Goal: Task Accomplishment & Management: Manage account settings

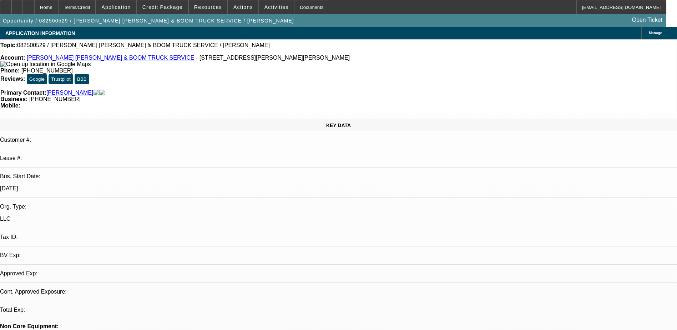
select select "0"
select select "2"
select select "0.1"
select select "4"
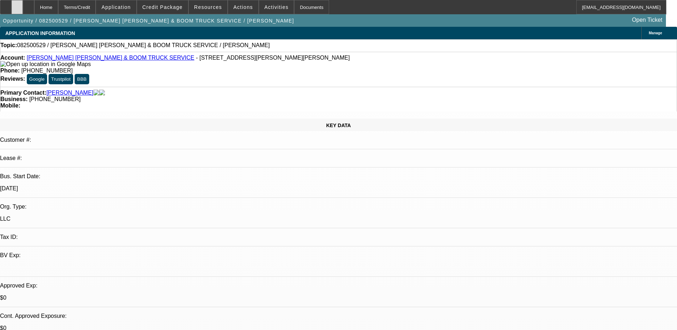
click at [17, 5] on icon at bounding box center [17, 5] width 0 height 0
click at [181, 14] on span at bounding box center [162, 7] width 51 height 17
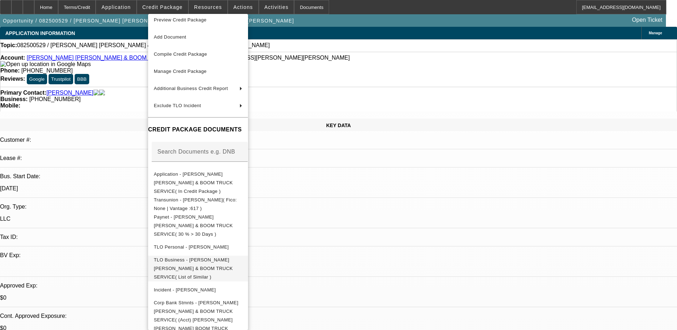
scroll to position [11, 0]
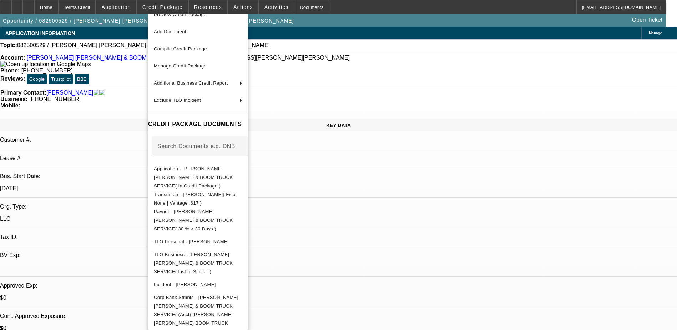
click at [134, 120] on div at bounding box center [338, 165] width 677 height 330
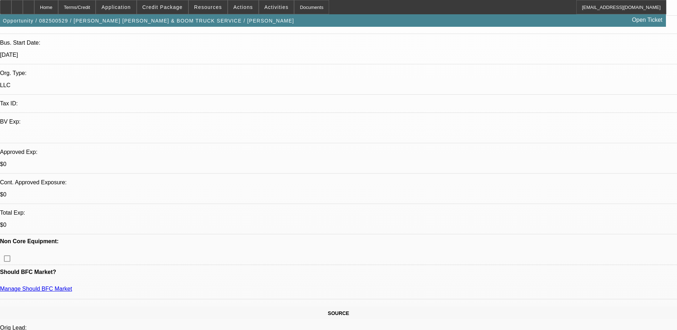
scroll to position [214, 0]
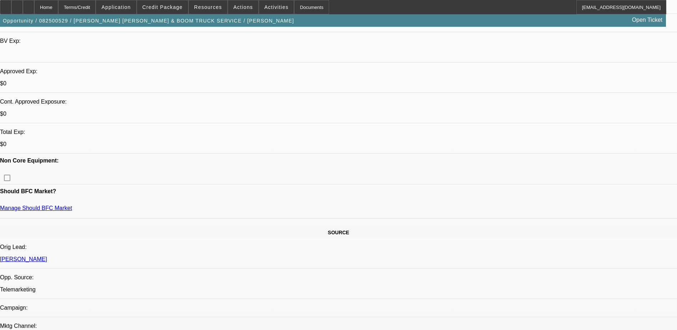
click at [167, 11] on span at bounding box center [162, 7] width 51 height 17
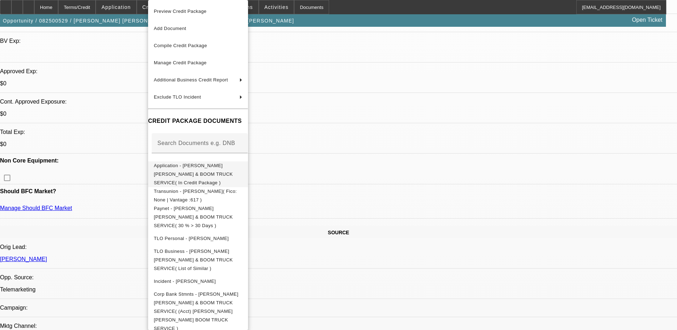
click at [191, 168] on span "Application - [PERSON_NAME] [PERSON_NAME] & BOOM TRUCK SERVICE( In Credit Packa…" at bounding box center [193, 174] width 79 height 22
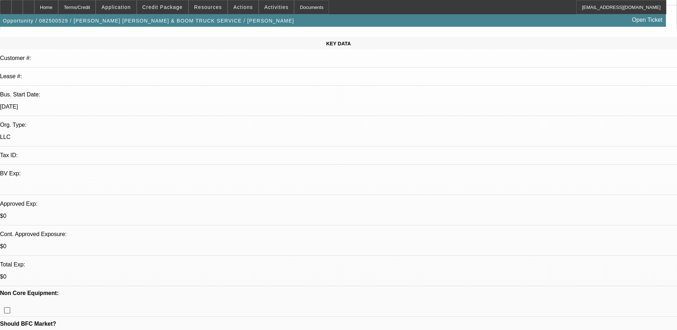
scroll to position [0, 0]
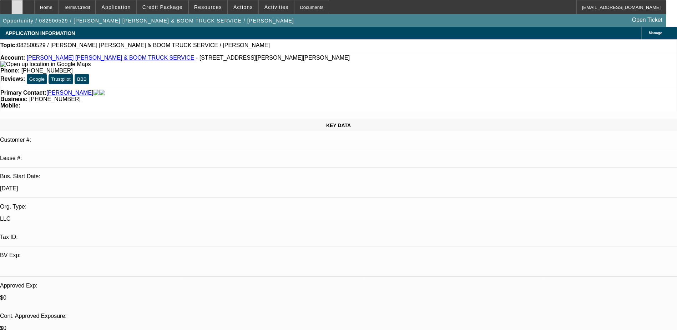
click at [23, 11] on div at bounding box center [16, 7] width 11 height 14
click at [165, 11] on span at bounding box center [162, 7] width 51 height 17
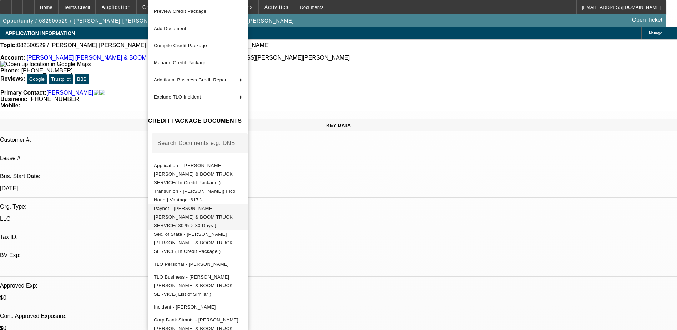
scroll to position [14, 0]
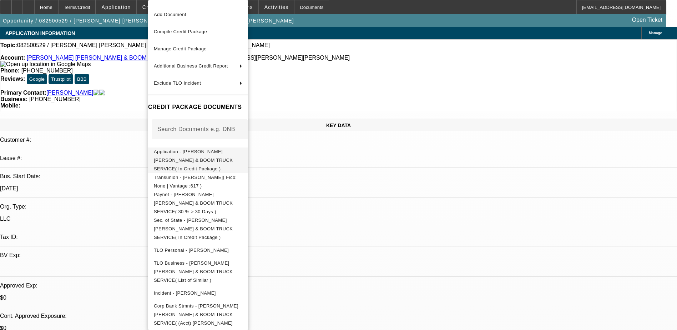
click at [233, 156] on span "Application - [PERSON_NAME] [PERSON_NAME] & BOOM TRUCK SERVICE( In Credit Packa…" at bounding box center [193, 160] width 79 height 22
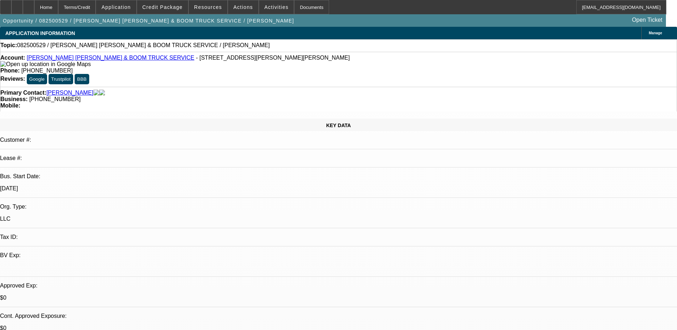
click at [642, 30] on div "Manage" at bounding box center [660, 33] width 36 height 12
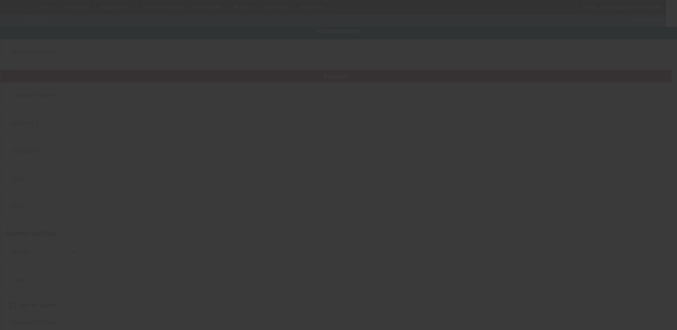
type input "[PERSON_NAME] [PERSON_NAME] & BOOM TRUCK SERVICE"
type input "[STREET_ADDRESS][PERSON_NAME]"
type input "13080"
type input "Jordan"
type input "[PHONE_NUMBER]"
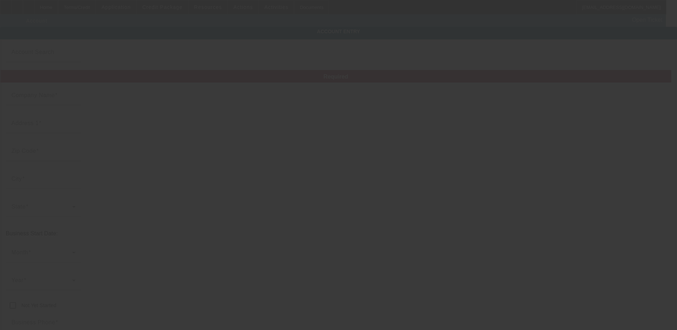
type input "[PERSON_NAME][EMAIL_ADDRESS][DOMAIN_NAME]"
type input "[URL][DOMAIN_NAME]"
type input "[DATE]"
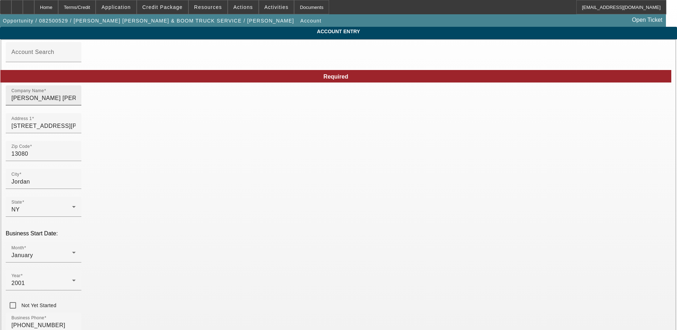
drag, startPoint x: 269, startPoint y: 108, endPoint x: 210, endPoint y: 100, distance: 59.8
click at [76, 100] on div "Company Name [PERSON_NAME] [PERSON_NAME] & BOOM TRUCK SERVICE" at bounding box center [43, 95] width 64 height 20
drag, startPoint x: 244, startPoint y: 104, endPoint x: 176, endPoint y: 106, distance: 67.5
click at [76, 102] on input "[PERSON_NAME] [PERSON_NAME] & BOOM TRUCK SERVICE" at bounding box center [43, 98] width 64 height 9
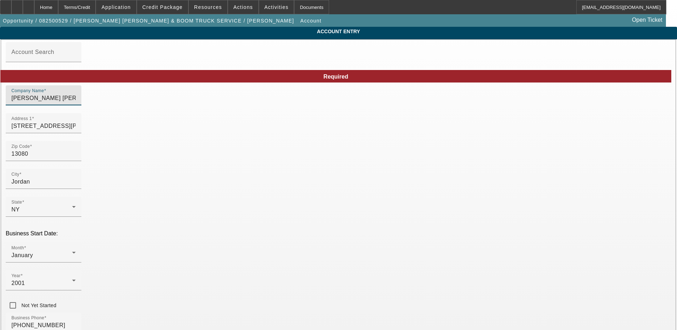
drag, startPoint x: 213, startPoint y: 103, endPoint x: 176, endPoint y: 104, distance: 36.4
click at [76, 102] on input "[PERSON_NAME] [PERSON_NAME] & BOOM TRUCK SERVICE" at bounding box center [43, 98] width 64 height 9
click at [76, 101] on input "[PERSON_NAME] [PERSON_NAME] SERVICE" at bounding box center [43, 98] width 64 height 9
type input "[PERSON_NAME] [PERSON_NAME] SERVICE LLC"
click at [161, 4] on span at bounding box center [162, 7] width 51 height 17
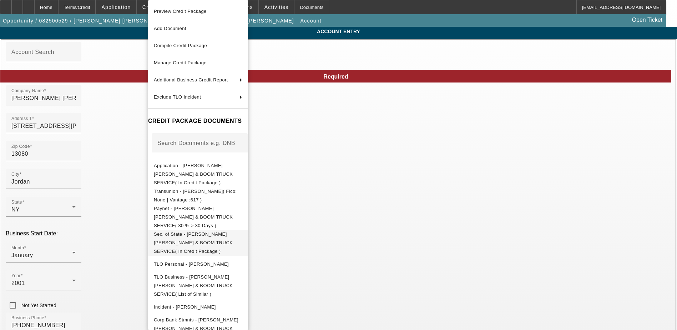
click at [205, 231] on span "Sec. of State - [PERSON_NAME] [PERSON_NAME] & BOOM TRUCK SERVICE( In Credit Pac…" at bounding box center [193, 242] width 79 height 22
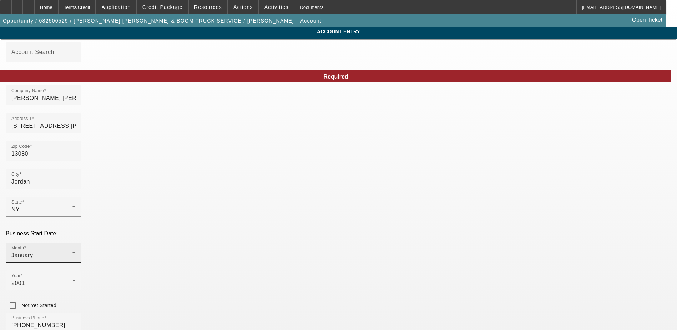
click at [72, 251] on div "January" at bounding box center [41, 255] width 61 height 9
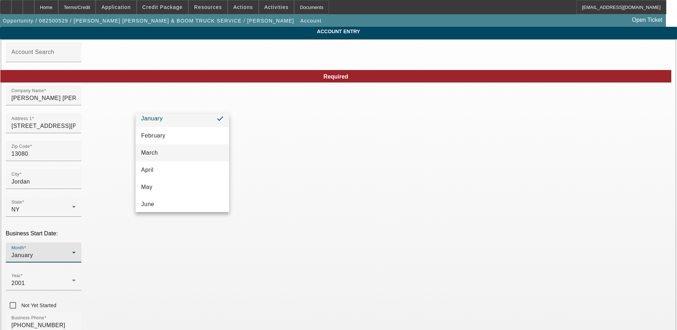
scroll to position [36, 0]
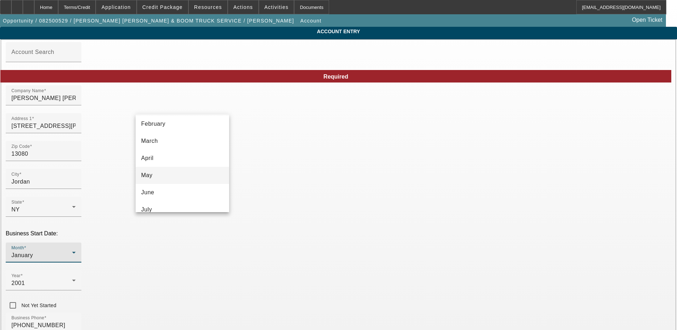
click at [181, 170] on mat-option "May" at bounding box center [183, 175] width 94 height 17
click at [76, 270] on div "Year [DATE]" at bounding box center [43, 280] width 64 height 20
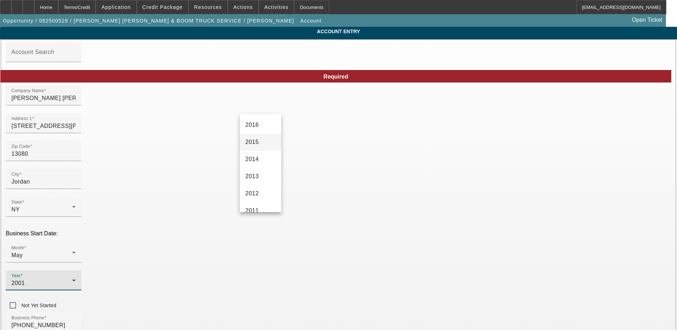
scroll to position [170, 0]
click at [262, 156] on mat-option "2016" at bounding box center [260, 160] width 41 height 17
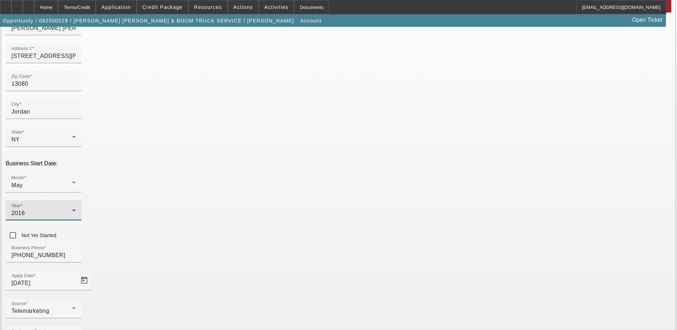
scroll to position [91, 0]
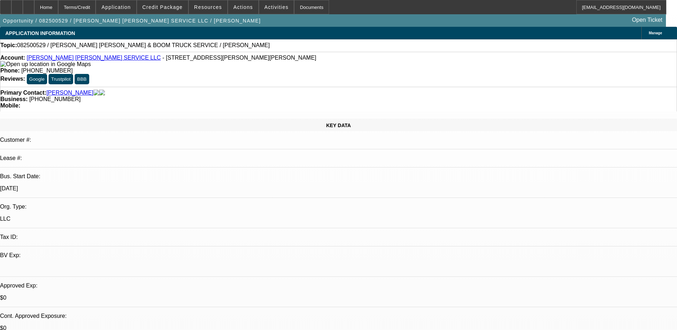
select select "0"
select select "2"
select select "0.1"
select select "4"
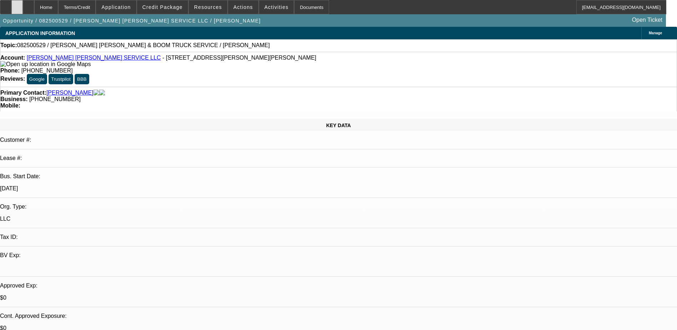
click at [23, 8] on div at bounding box center [16, 7] width 11 height 14
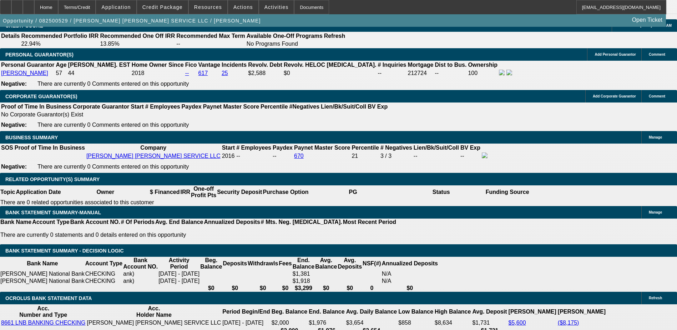
scroll to position [964, 0]
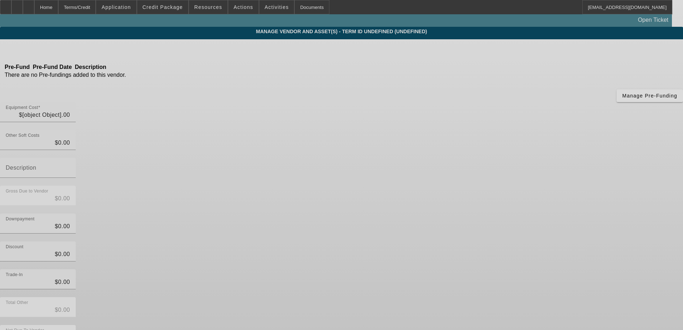
type input "$175,000.00"
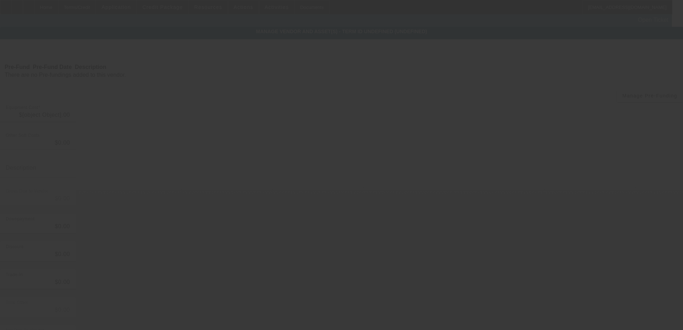
type input "$175,000.00"
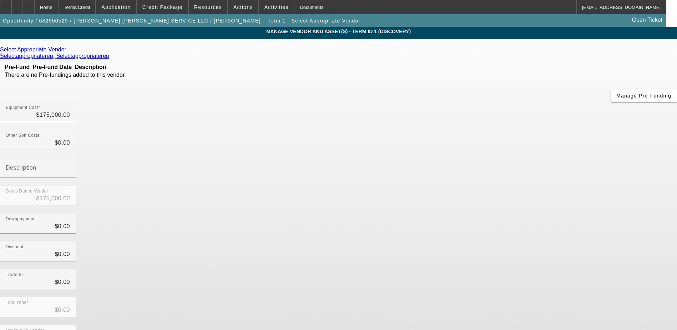
click at [68, 52] on icon at bounding box center [68, 49] width 0 height 6
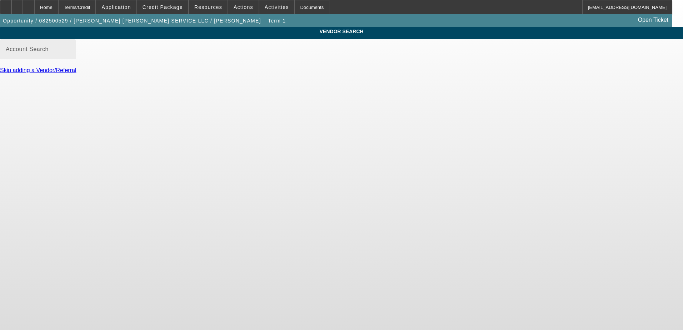
click at [70, 56] on input "Account Search" at bounding box center [38, 52] width 64 height 9
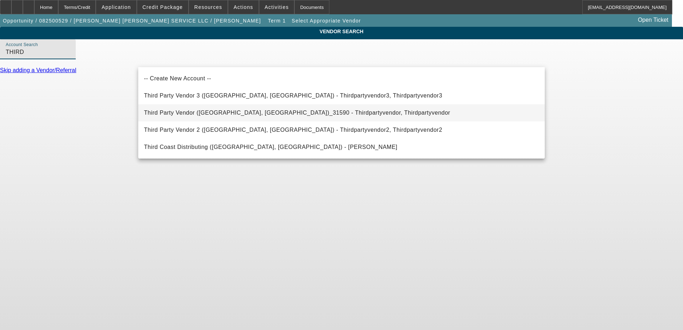
click at [200, 115] on span "Third Party Vendor ([GEOGRAPHIC_DATA], [GEOGRAPHIC_DATA])_31590 - Thirdpartyven…" at bounding box center [297, 113] width 306 height 6
type input "Third Party Vendor ([GEOGRAPHIC_DATA], [GEOGRAPHIC_DATA])_31590 - Thirdpartyven…"
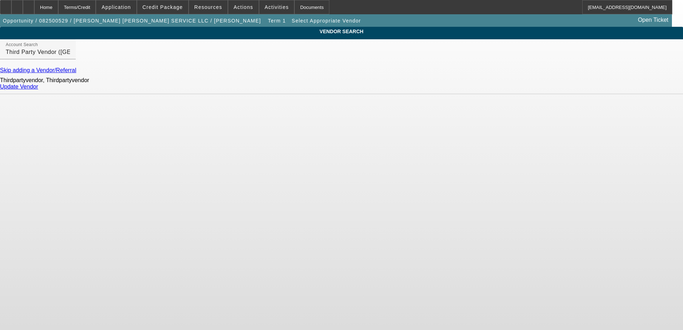
click at [38, 90] on link "Update Vendor" at bounding box center [19, 87] width 38 height 6
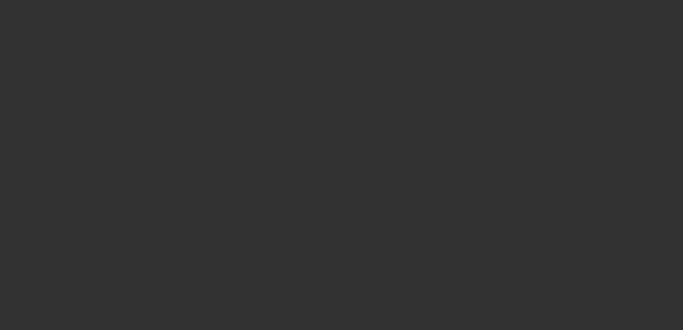
type input "$175,000.00"
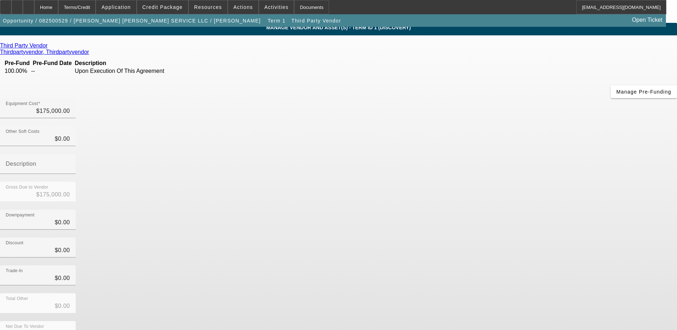
scroll to position [5, 0]
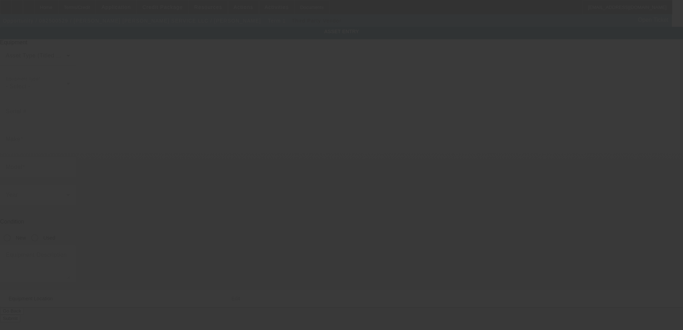
type textarea "Make: Manitex; Model: 379"
type input "[STREET_ADDRESS][PERSON_NAME]"
type input "Jordan"
type input "13080"
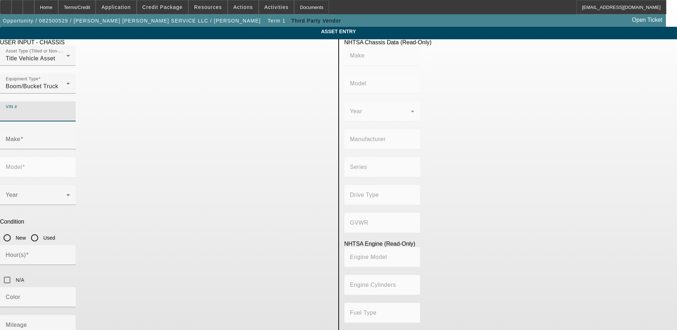
click at [70, 110] on input "VIN #" at bounding box center [38, 114] width 64 height 9
paste input "[US_VEHICLE_IDENTIFICATION_NUMBER]"
type input "[US_VEHICLE_IDENTIFICATION_NUMBER]"
type input "PETERBILT"
type input "367"
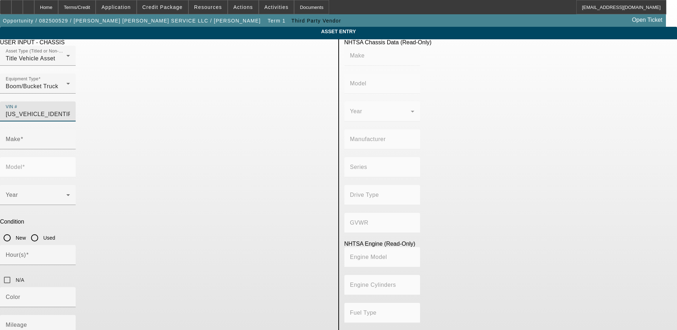
type input "PETERBILT MOTORS COMPANY"
type input "Other"
type input "Class 8: 33,001 lb and above (14,969 kg and above)"
type input "ISX"
type input "6"
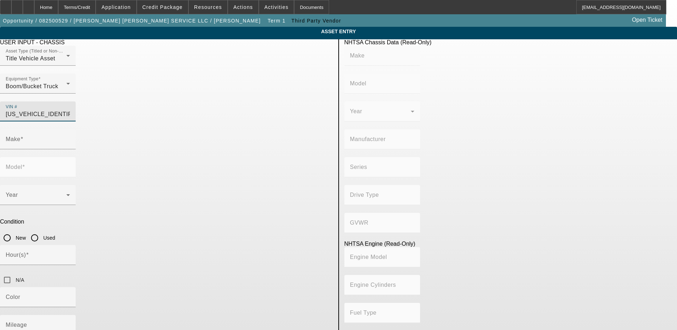
type input "Diesel"
type input "915.3561614209"
type input "15"
type input "PETERBILT"
type input "367"
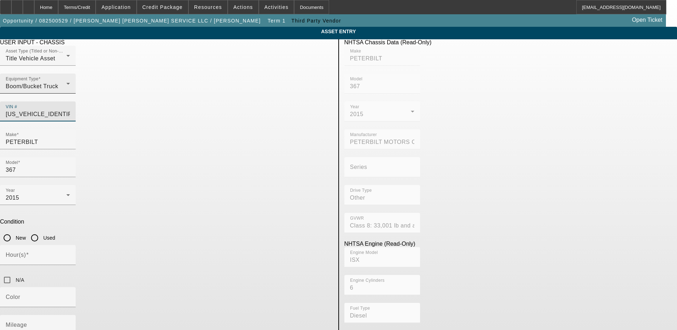
type input "[US_VEHICLE_IDENTIFICATION_NUMBER]"
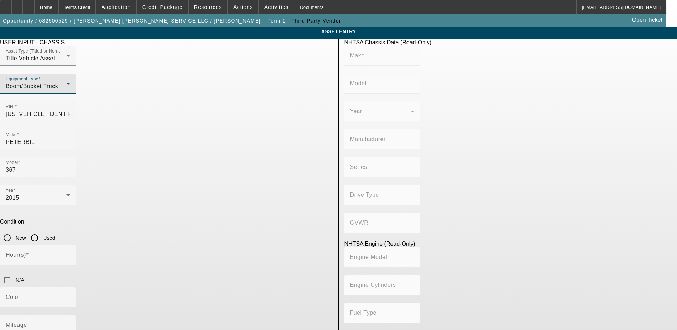
click at [58, 89] on span "Boom/Bucket Truck" at bounding box center [32, 86] width 52 height 6
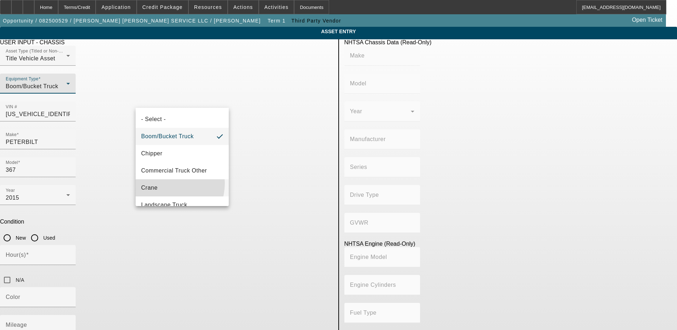
click at [166, 183] on mat-option "Crane" at bounding box center [183, 187] width 94 height 17
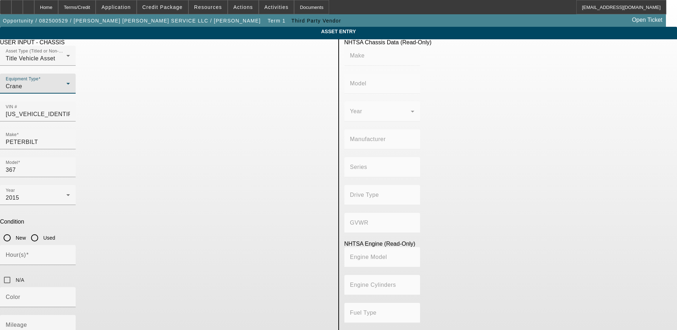
type input "PETERBILT"
type input "367"
type input "PETERBILT MOTORS COMPANY"
type input "Other"
type input "Class 8: 33,001 lb and above (14,969 kg and above)"
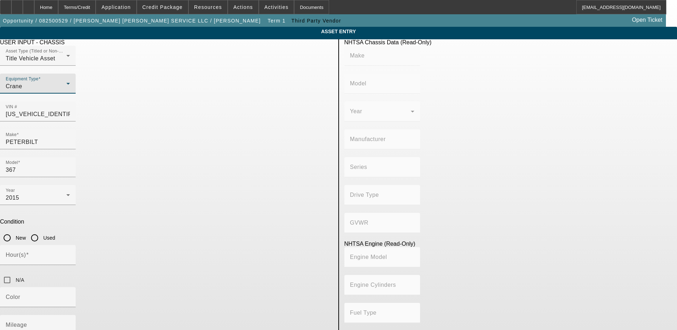
type input "ISX"
type input "6"
type input "Diesel"
type input "915.3561614209"
type input "15"
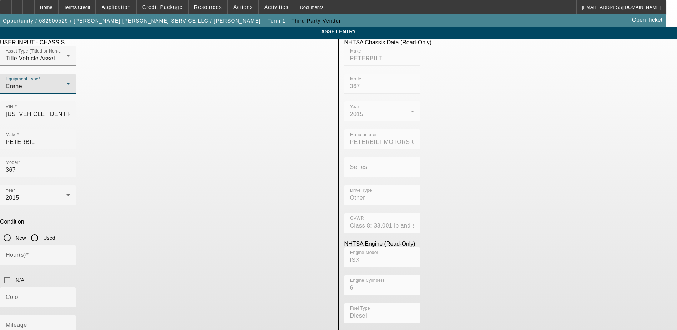
click at [42, 231] on input "Used" at bounding box center [34, 238] width 14 height 14
radio input "true"
click at [14, 273] on input "N/A" at bounding box center [7, 280] width 14 height 14
checkbox input "true"
click at [27, 322] on mat-label "Mileage" at bounding box center [16, 325] width 21 height 6
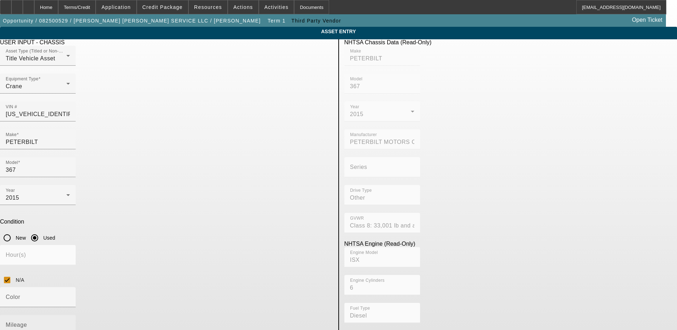
click at [70, 324] on input "Mileage" at bounding box center [38, 328] width 64 height 9
type input "66279"
click at [70, 296] on input "Color" at bounding box center [38, 300] width 64 height 9
type input "RED"
click at [578, 163] on app-asset-collateral-manage "ASSET ENTRY Delete asset USER INPUT - CHASSIS Asset Type (Titled or Non-Titled)…" at bounding box center [338, 227] width 677 height 400
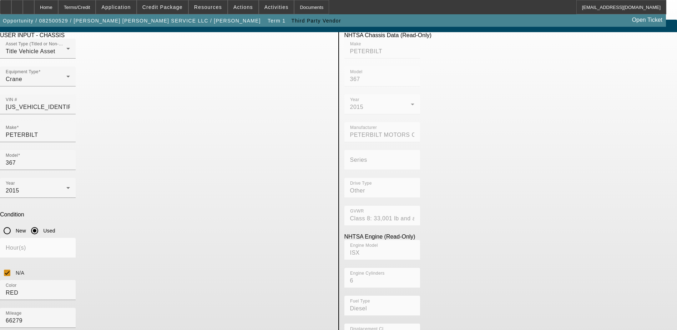
scroll to position [9, 0]
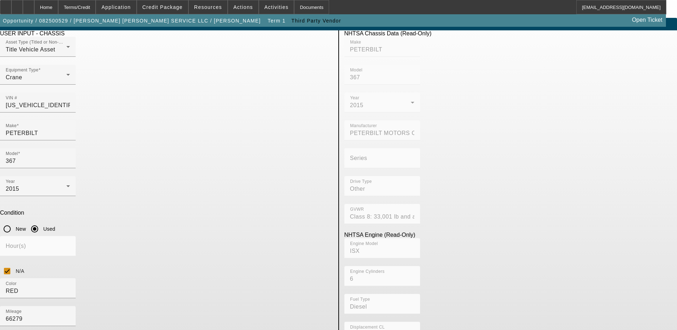
type textarea "Make: Manitex; Model: 367"
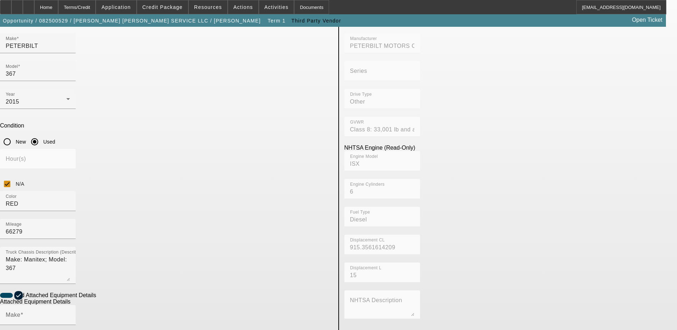
scroll to position [116, 0]
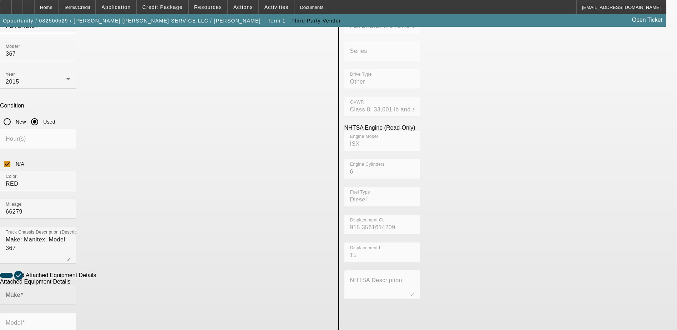
click at [70, 285] on div "Make" at bounding box center [38, 295] width 64 height 20
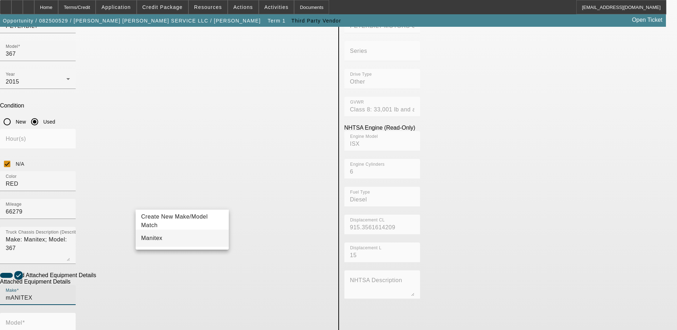
click at [163, 235] on mat-option "Manitex" at bounding box center [183, 238] width 94 height 17
type input "Manitex"
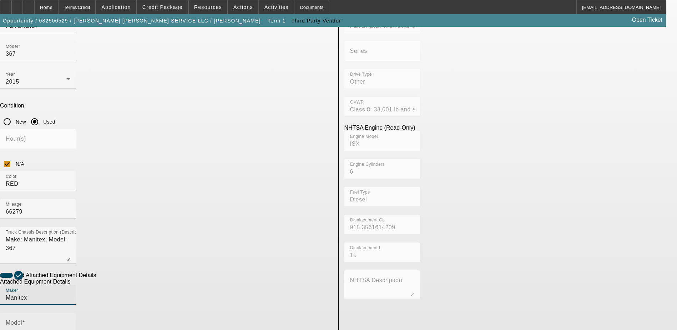
click at [70, 321] on input "Model" at bounding box center [38, 325] width 64 height 9
type input "50"
click at [269, 221] on span "Create New Make/Model Match" at bounding box center [278, 221] width 67 height 15
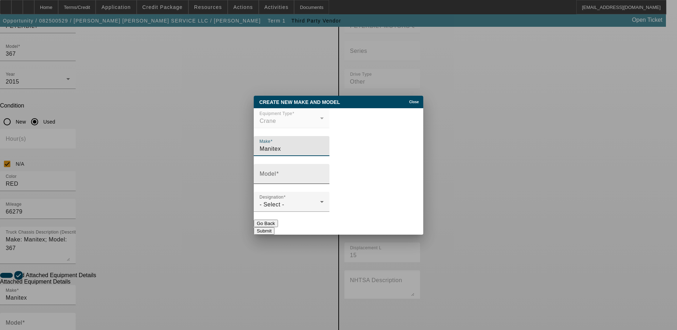
click at [287, 176] on input "Model" at bounding box center [292, 176] width 64 height 9
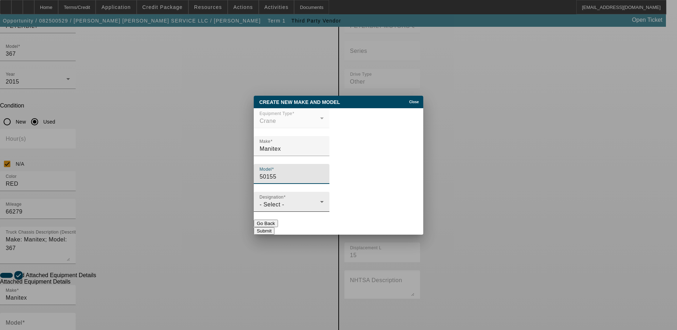
type input "50155"
click at [297, 205] on div "- Select -" at bounding box center [290, 204] width 61 height 9
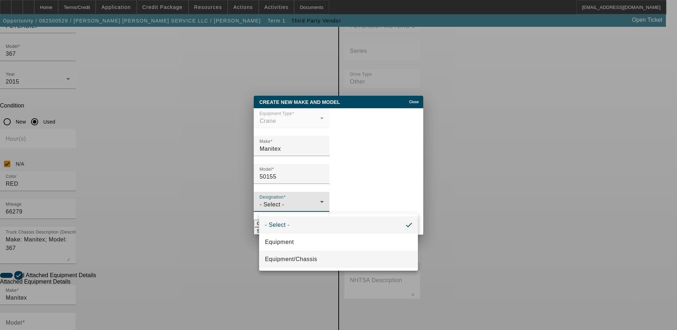
click at [296, 260] on span "Equipment/Chassis" at bounding box center [291, 259] width 52 height 9
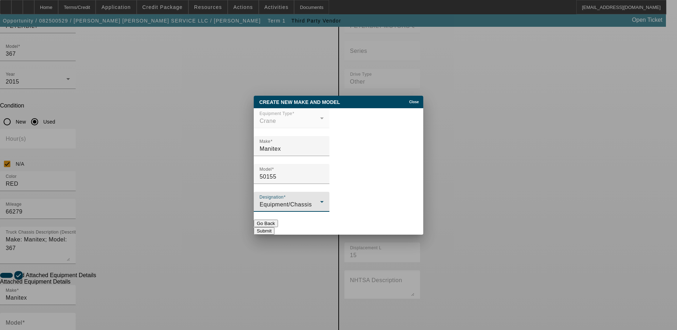
click at [316, 205] on div "Equipment/Chassis" at bounding box center [290, 204] width 61 height 9
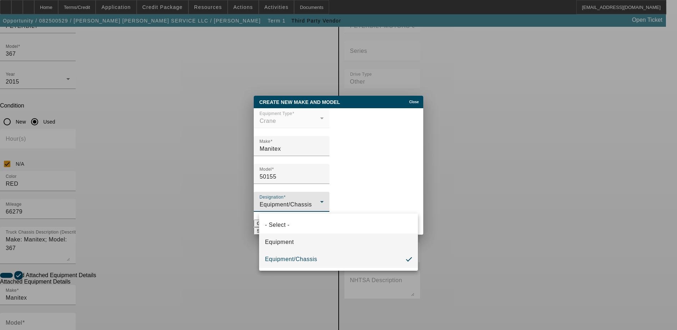
click at [297, 237] on mat-option "Equipment" at bounding box center [338, 242] width 159 height 17
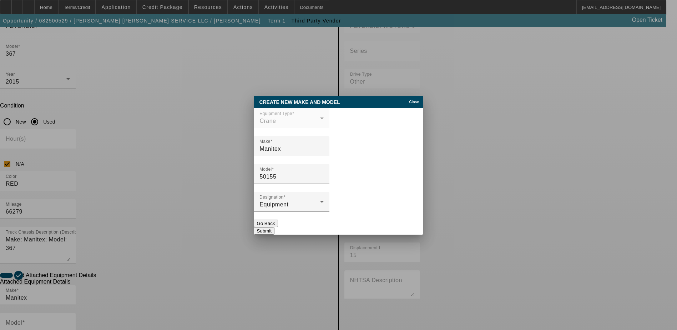
click at [330, 220] on div at bounding box center [292, 216] width 76 height 8
click at [274, 227] on button "Submit" at bounding box center [264, 230] width 20 height 7
click at [418, 227] on div "Submit" at bounding box center [338, 230] width 169 height 7
click at [274, 227] on button "Submit" at bounding box center [264, 230] width 20 height 7
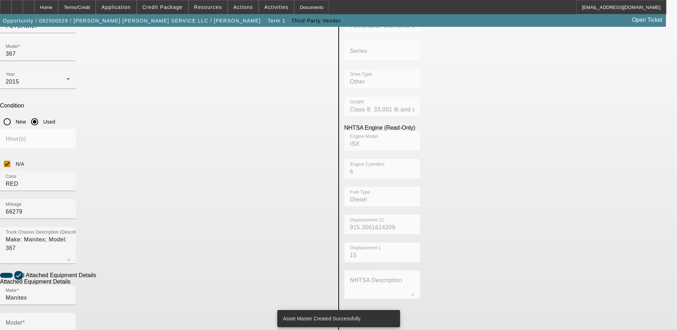
type input "50155"
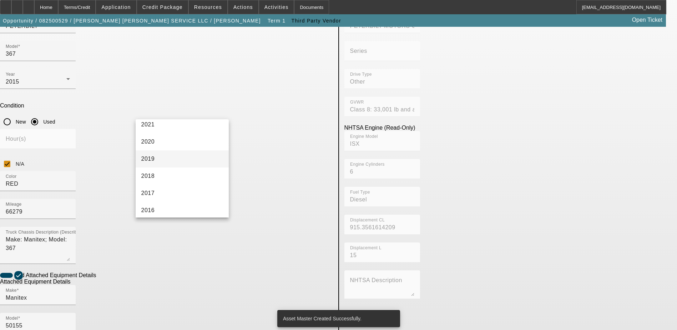
scroll to position [143, 0]
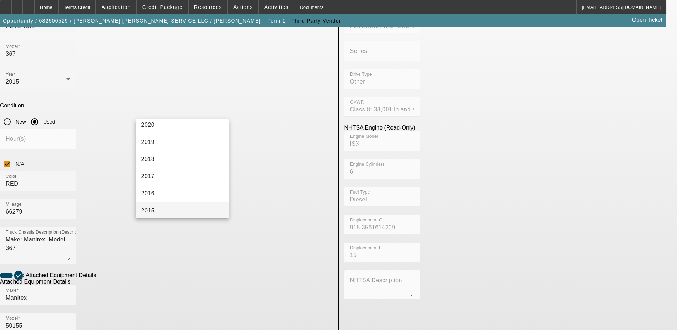
click at [153, 207] on span "2015" at bounding box center [148, 210] width 14 height 9
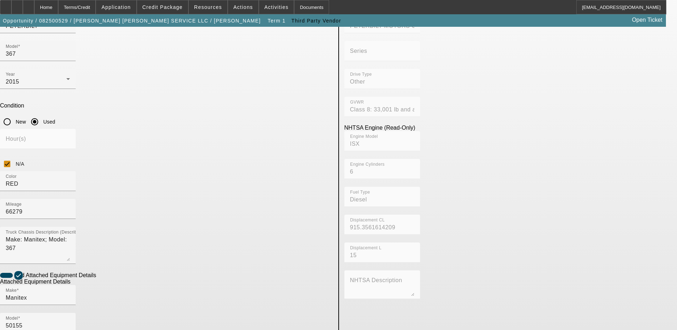
radio input "true"
checkbox input "true"
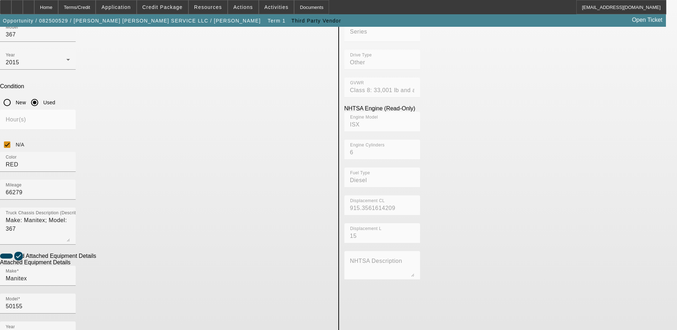
scroll to position [152, 0]
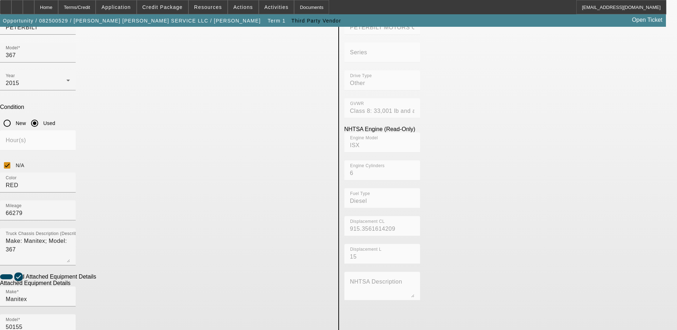
scroll to position [158, 0]
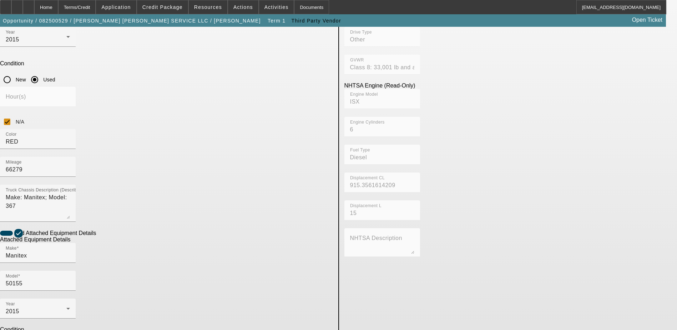
type textarea "MANITEX"
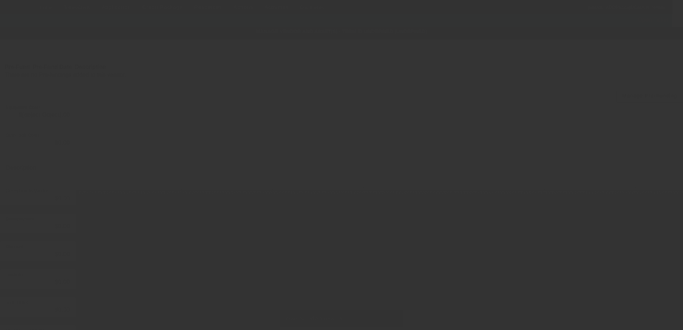
type input "$175,000.00"
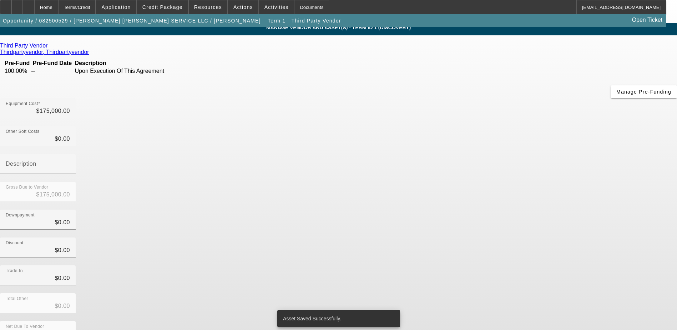
scroll to position [5, 0]
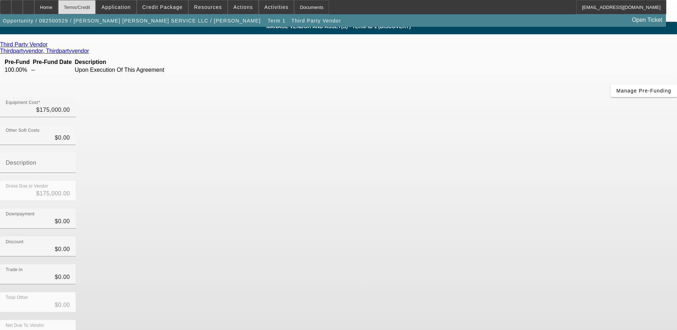
click at [89, 10] on div "Terms/Credit" at bounding box center [77, 7] width 38 height 14
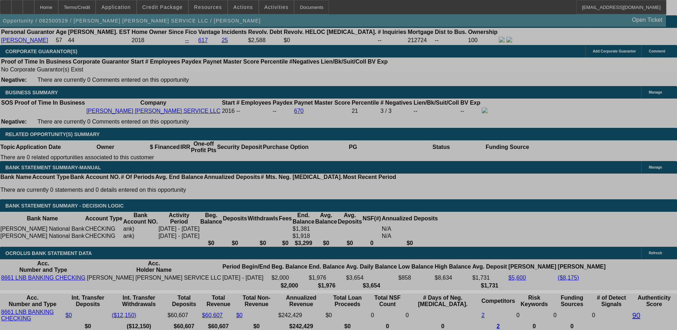
select select "0"
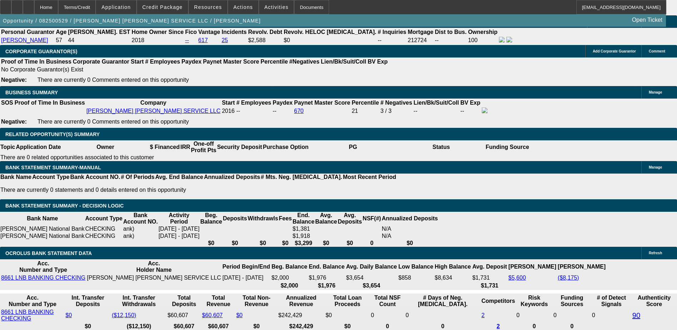
select select "2"
select select "0.1"
select select "4"
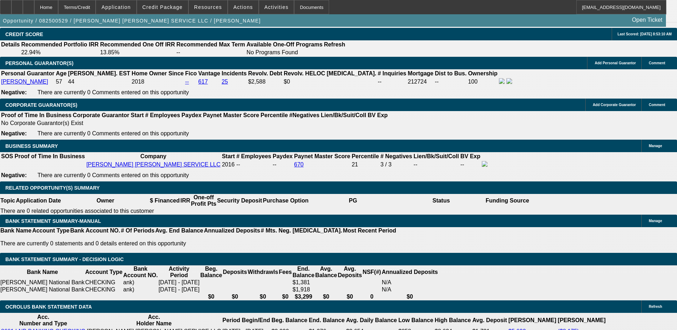
scroll to position [992, 0]
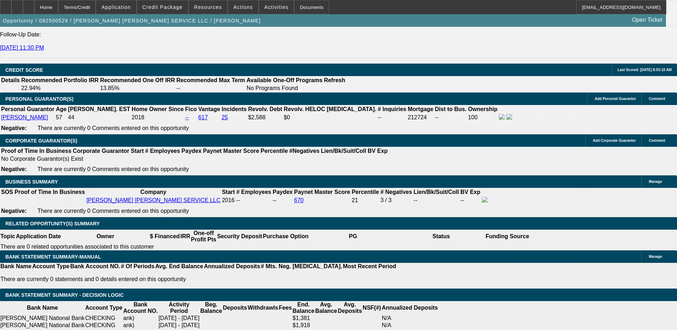
type input "$125,000.00"
type input "UNKNOWN"
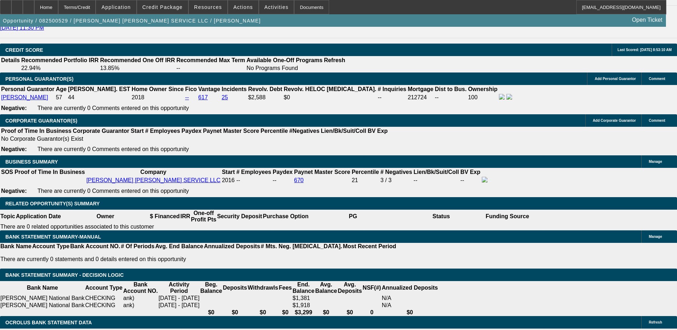
scroll to position [1028, 0]
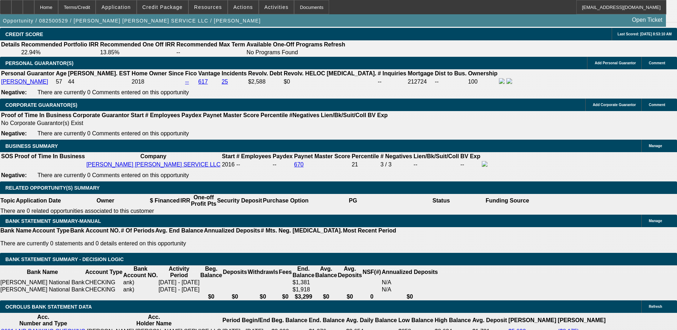
click at [166, 7] on span "Credit Package" at bounding box center [162, 7] width 40 height 6
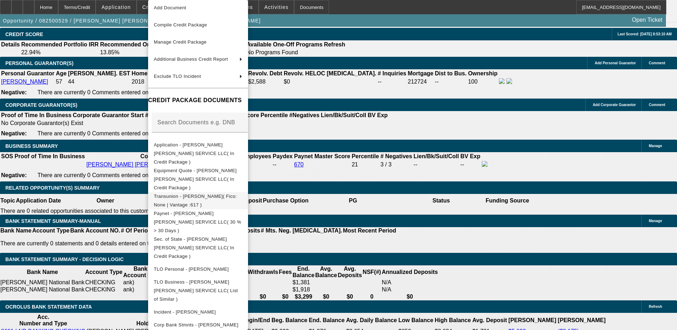
scroll to position [31, 0]
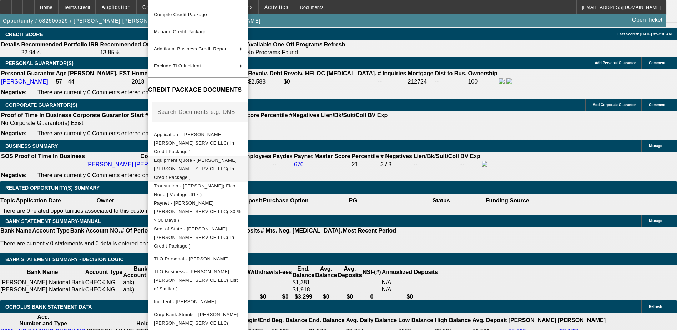
click at [228, 157] on span "Equipment Quote - [PERSON_NAME] [PERSON_NAME] SERVICE LLC( In Credit Package )" at bounding box center [195, 168] width 83 height 22
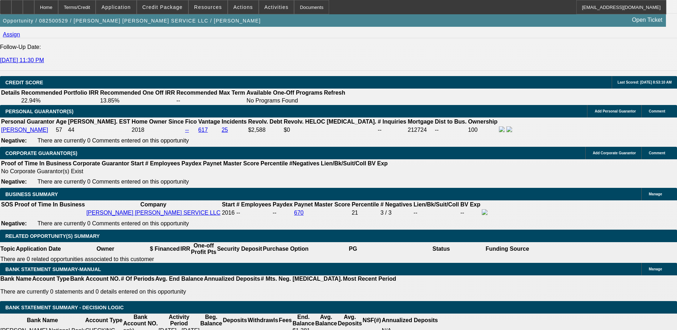
scroll to position [1071, 0]
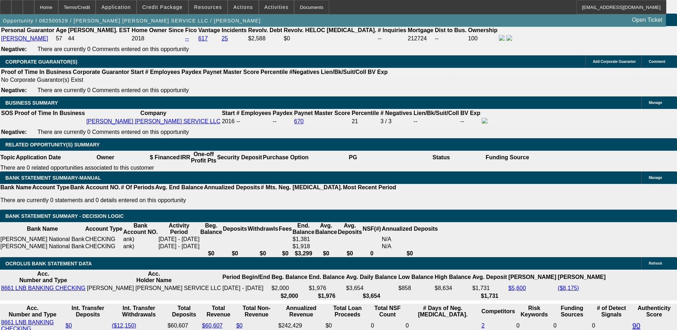
type input "$115,000.00"
drag, startPoint x: 139, startPoint y: 180, endPoint x: 173, endPoint y: 178, distance: 34.7
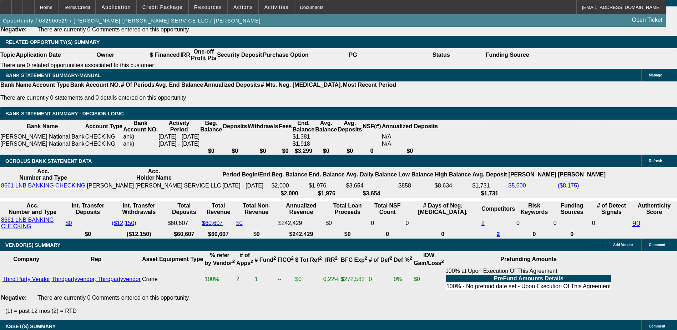
scroll to position [1107, 0]
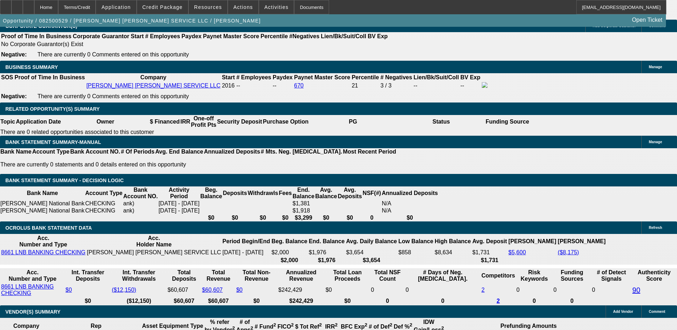
type input "36"
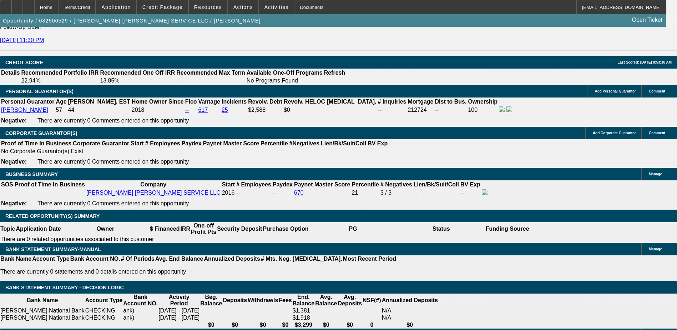
scroll to position [1035, 0]
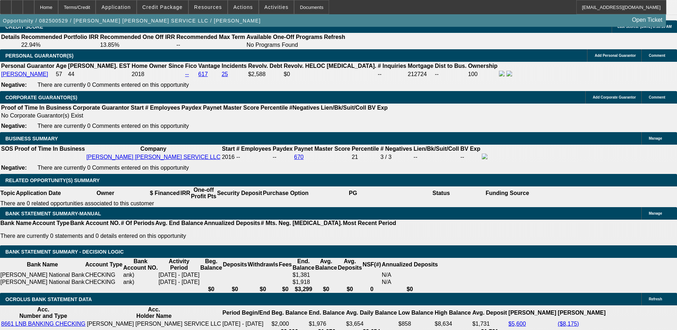
type input "1"
type input "$3,384.98"
type input "$1,692.49"
type input "12"
type input "$3,985.72"
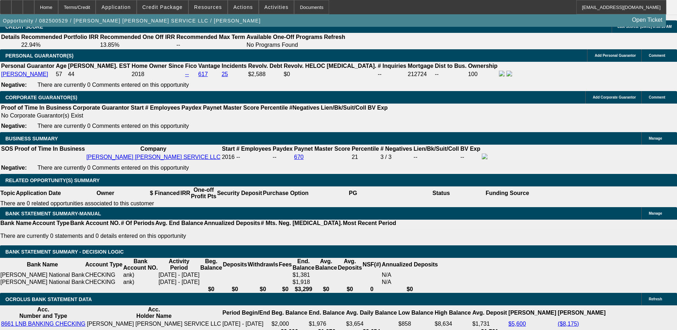
type input "$1,992.86"
type input "12"
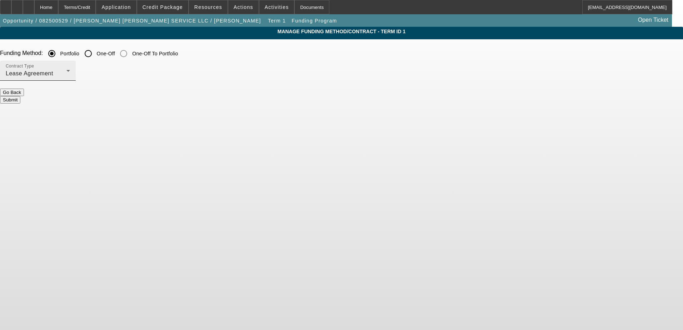
click at [70, 66] on div "Contract Type Lease Agreement" at bounding box center [38, 71] width 64 height 20
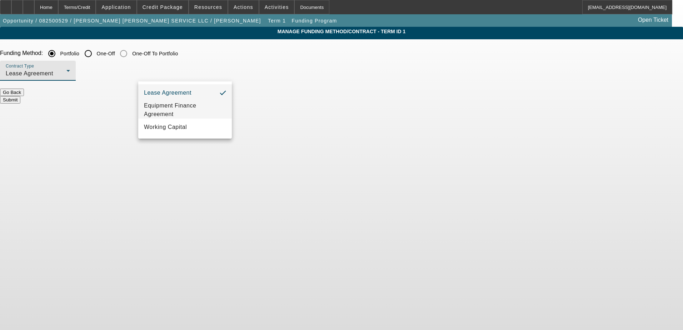
click at [185, 107] on span "Equipment Finance Agreement" at bounding box center [185, 109] width 82 height 17
click at [20, 96] on button "Submit" at bounding box center [10, 99] width 20 height 7
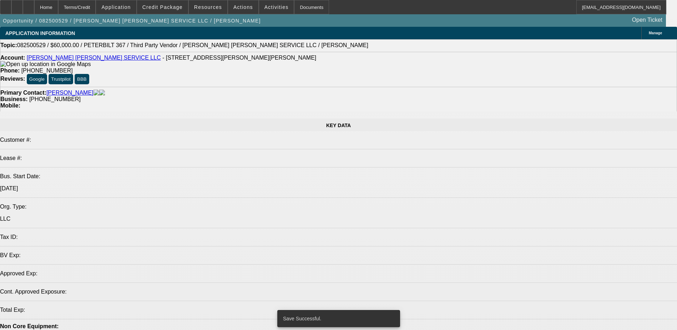
select select "0"
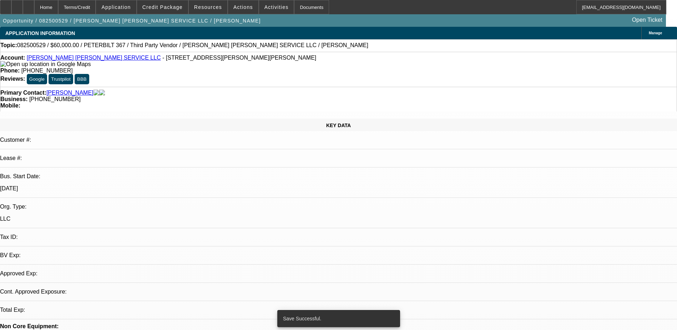
select select "2"
select select "0"
select select "6"
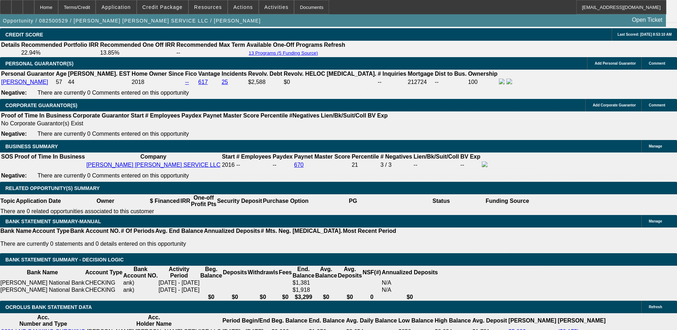
scroll to position [1071, 0]
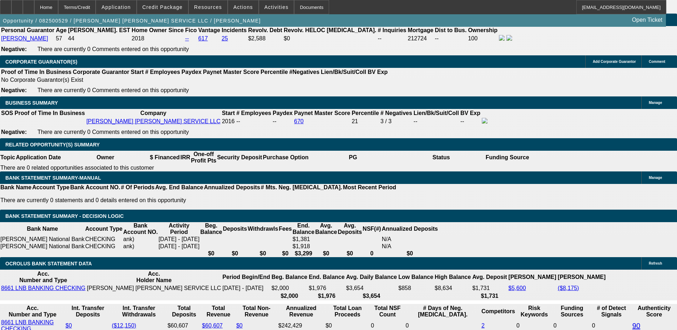
type input "$1,992.86"
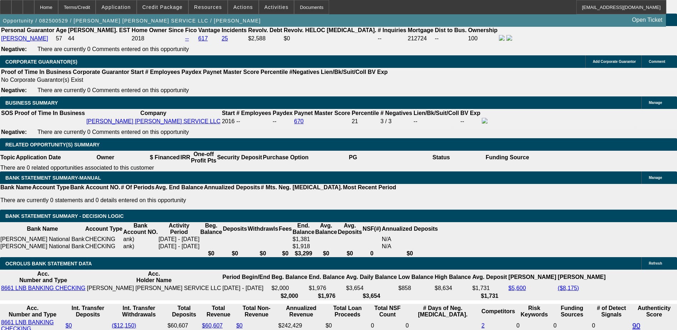
type input "UNKNOWN"
type input "48"
type input "$30,753.74"
type input "$15,376.87"
type input "$3,160.06"
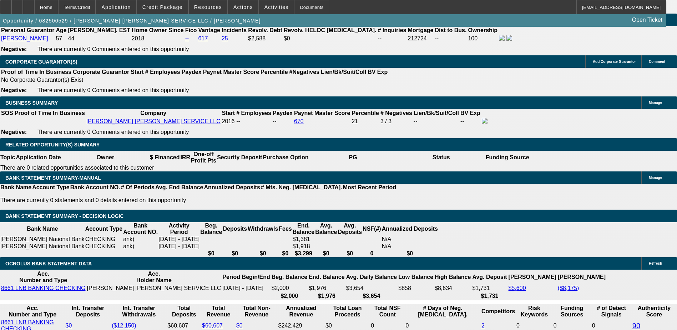
type input "$1,580.03"
type input "48"
type input "$1,580.03"
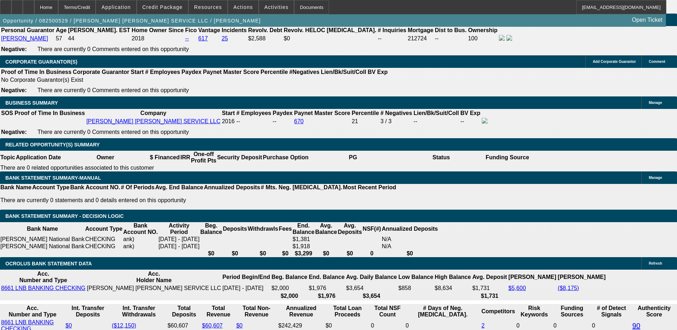
type input "60"
type input "$20,705.80"
type input "$10,352.90"
type input "$2,669.34"
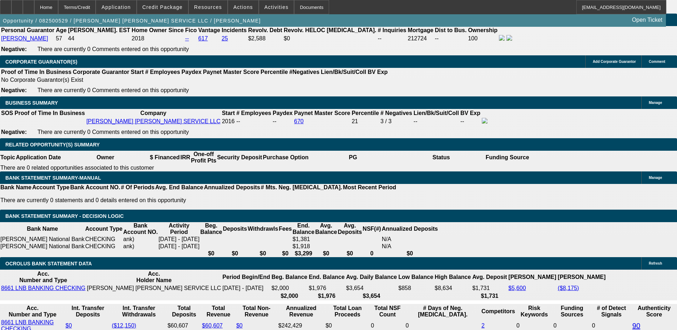
type input "$1,334.67"
type input "60"
type input "1"
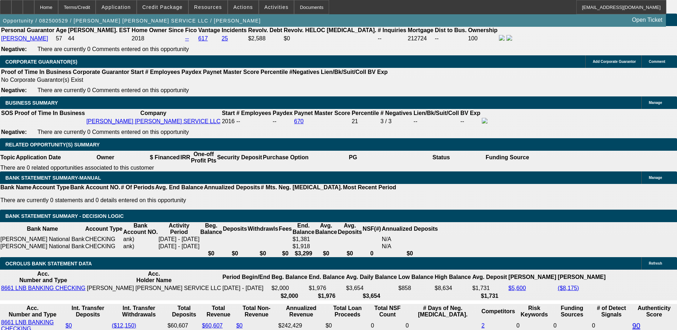
type input "$2.00"
type input "1349"
type input "$2,698.00"
type input "12.5"
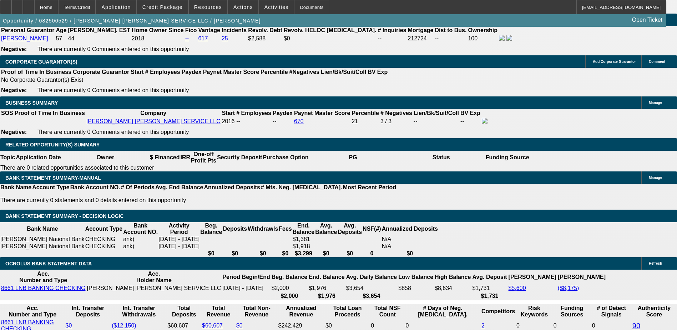
type input "1"
type input "$2.00"
type input "1395"
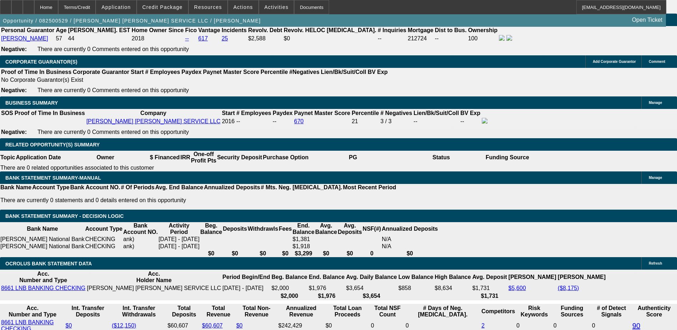
type input "$2,790.00"
type input "14"
type input "$1,395.00"
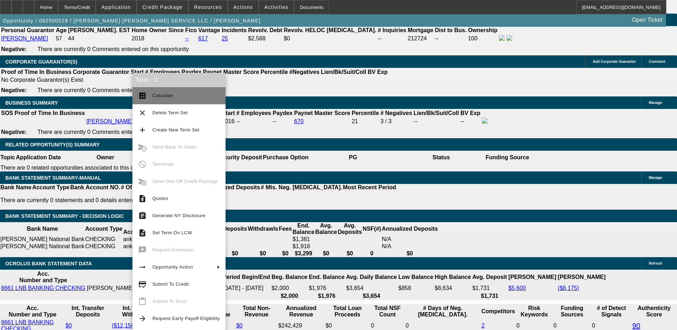
click at [160, 95] on span "Calculate" at bounding box center [162, 95] width 21 height 5
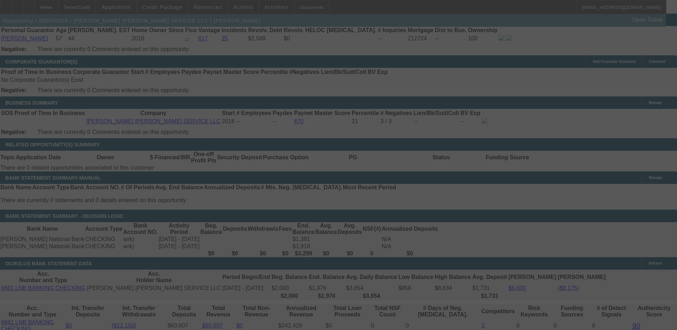
select select "0"
select select "2"
select select "0"
select select "6"
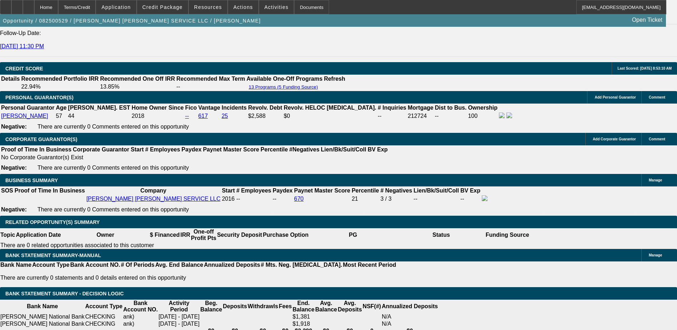
scroll to position [992, 0]
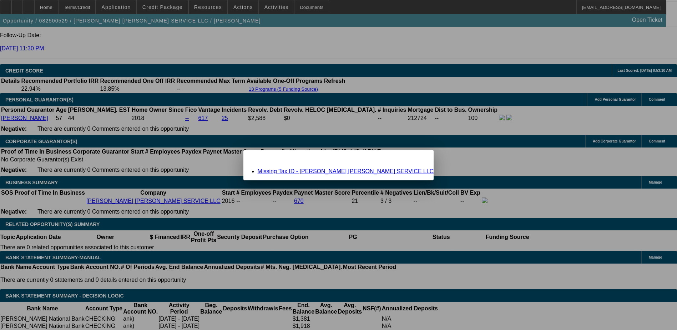
scroll to position [0, 0]
click at [418, 158] on div "Close" at bounding box center [426, 154] width 16 height 8
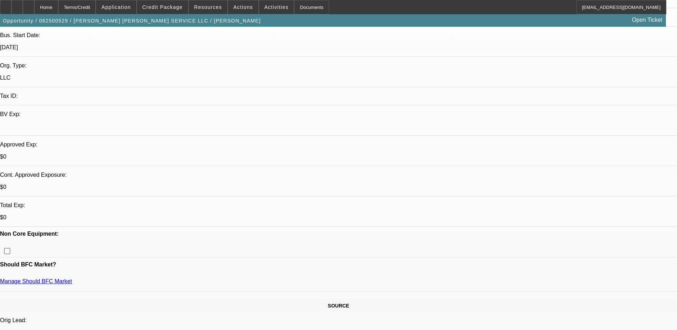
scroll to position [143, 0]
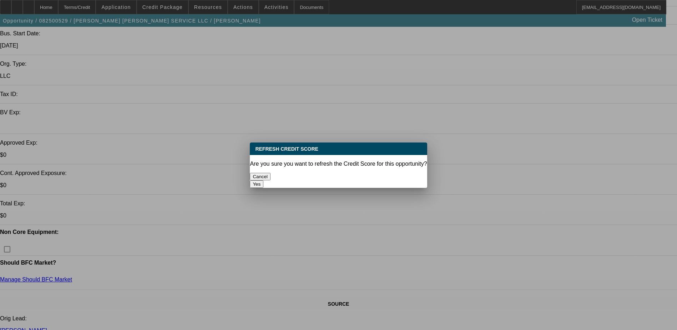
scroll to position [0, 0]
click at [264, 180] on button "Yes" at bounding box center [257, 183] width 14 height 7
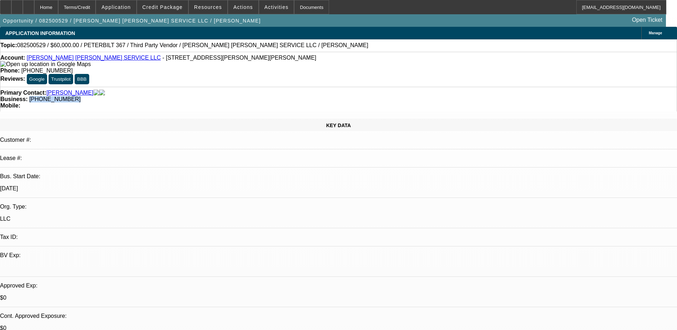
drag, startPoint x: 291, startPoint y: 77, endPoint x: 255, endPoint y: 81, distance: 35.9
click at [255, 96] on div "Business: [PHONE_NUMBER]" at bounding box center [338, 99] width 677 height 6
copy span "[PHONE_NUMBER]"
drag, startPoint x: 420, startPoint y: 34, endPoint x: 407, endPoint y: 37, distance: 13.4
click at [647, 33] on icon at bounding box center [647, 33] width 0 height 0
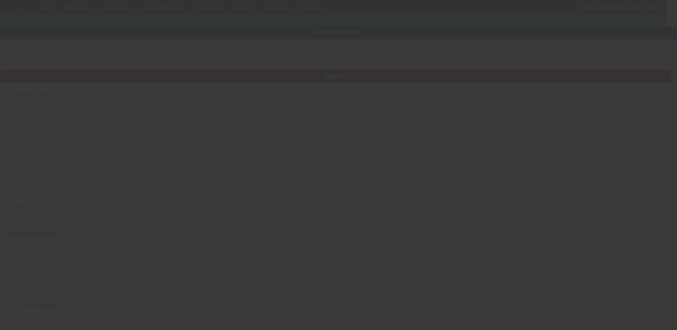
type input "[PERSON_NAME] [PERSON_NAME] SERVICE LLC"
type input "[STREET_ADDRESS][PERSON_NAME]"
type input "13080"
type input "Jordan"
type input "[PHONE_NUMBER]"
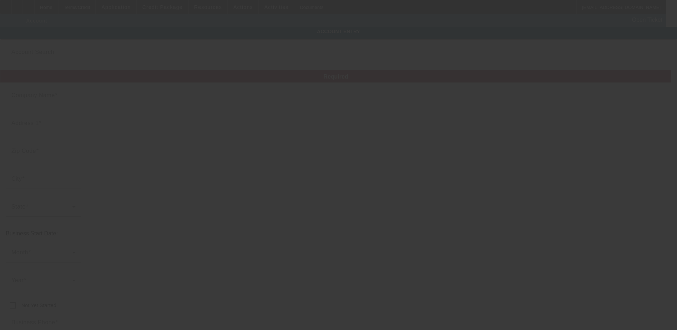
type input "[PERSON_NAME][EMAIL_ADDRESS][DOMAIN_NAME]"
type input "[URL][DOMAIN_NAME]"
type input "[DATE]"
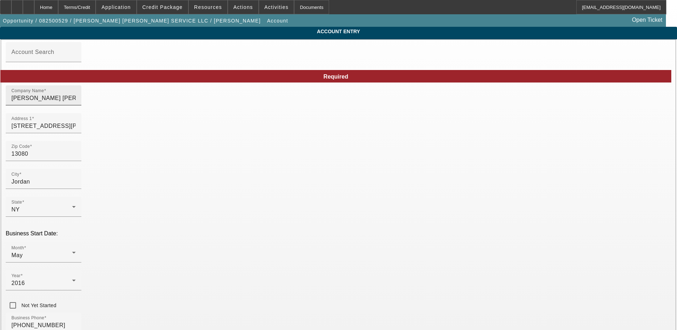
click at [76, 102] on input "[PERSON_NAME] [PERSON_NAME] SERVICE LLC" at bounding box center [43, 98] width 64 height 9
click at [155, 9] on span "Credit Package" at bounding box center [162, 7] width 40 height 6
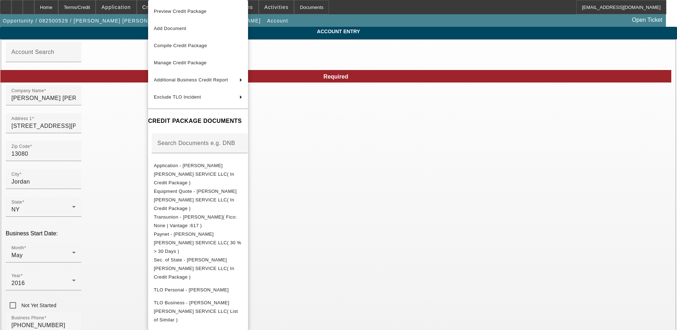
click at [537, 154] on div at bounding box center [338, 165] width 677 height 330
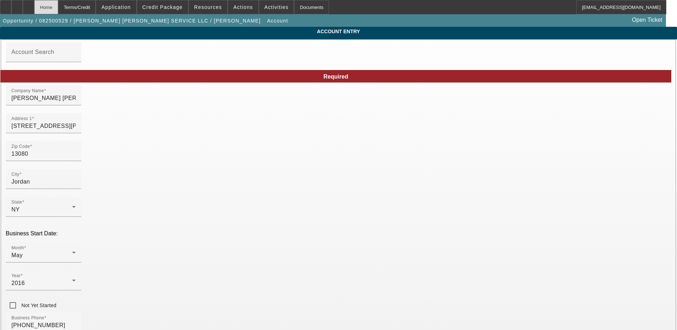
click at [58, 11] on div "Home" at bounding box center [46, 7] width 24 height 14
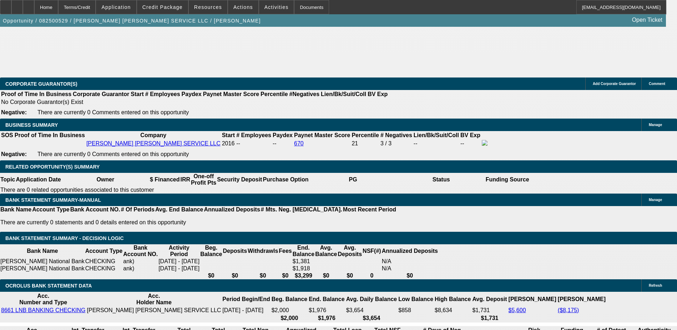
select select "0"
select select "2"
select select "0"
select select "6"
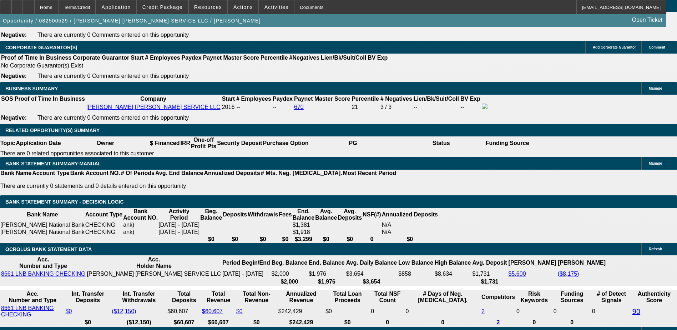
scroll to position [1109, 0]
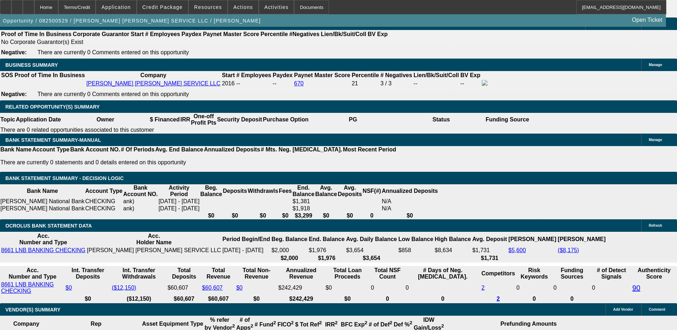
type input "$120,000.00"
type input "UNKNOWN"
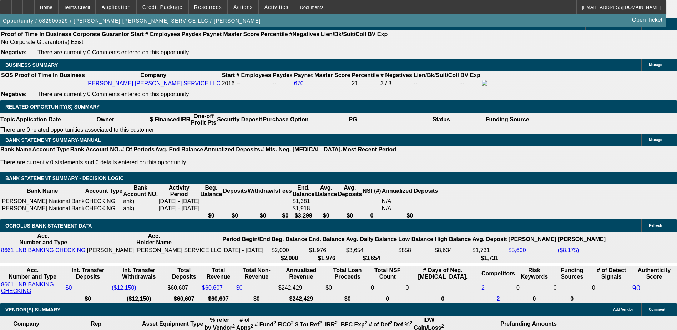
type input "$2,557.52"
type input "$1,278.76"
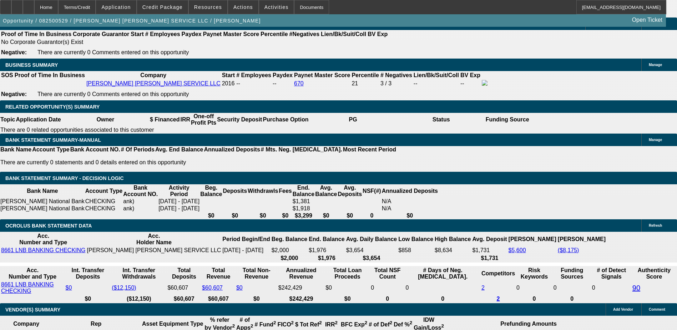
type input "$120,000.00"
type input "1"
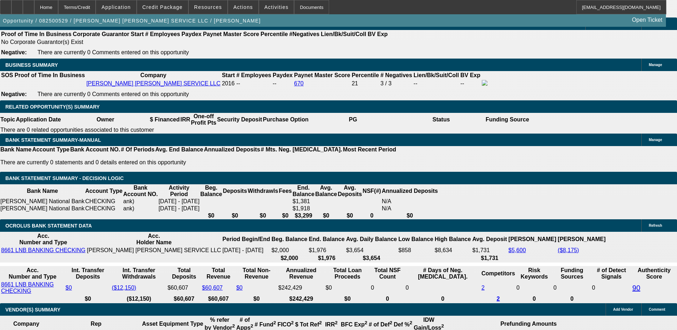
type input "$2.00"
type input "1279"
type input "$2,558.00"
type input "14"
type input "$1,279.00"
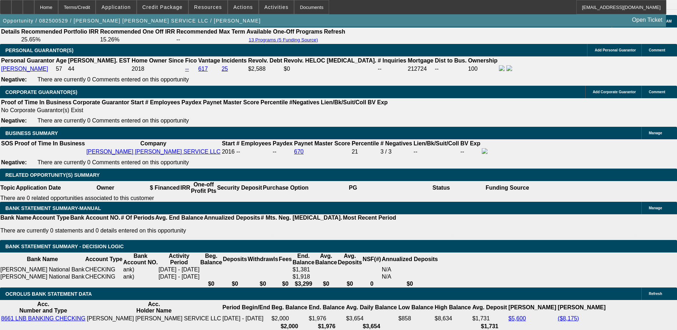
scroll to position [1038, 0]
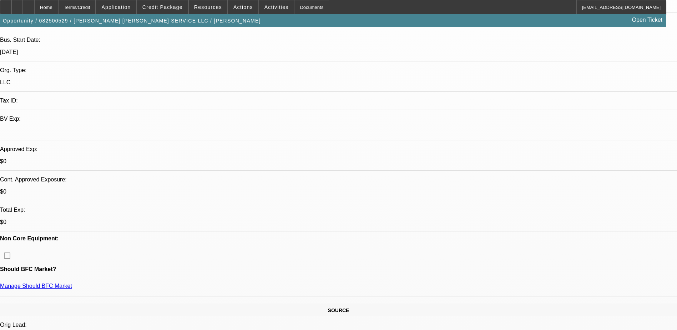
scroll to position [252, 0]
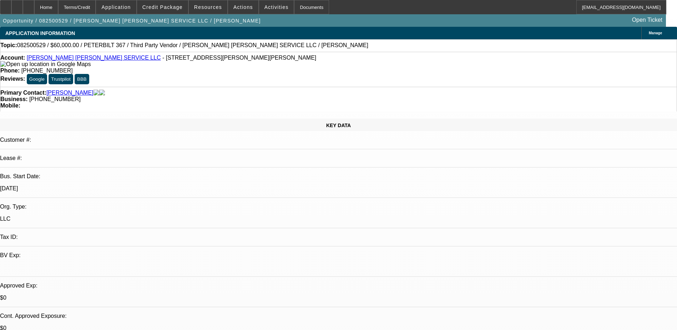
radio input "true"
type textarea "NEED: Tax ID & proof of current mortgage"
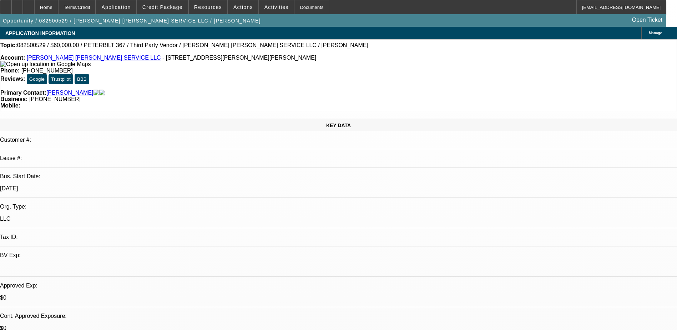
radio input "true"
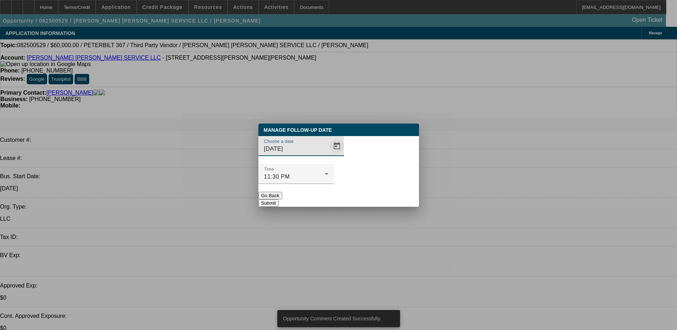
click at [329, 155] on span "Open calendar" at bounding box center [337, 145] width 17 height 17
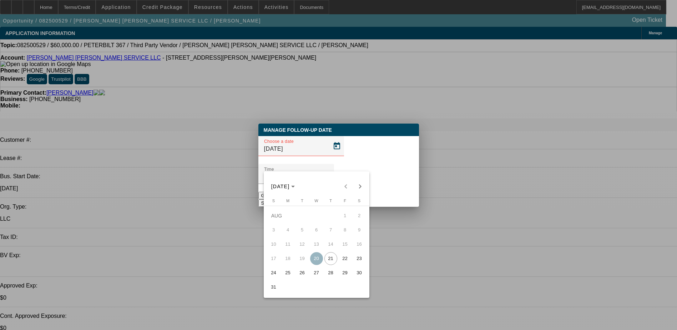
click at [346, 260] on span "22" at bounding box center [345, 258] width 13 height 13
type input "[DATE]"
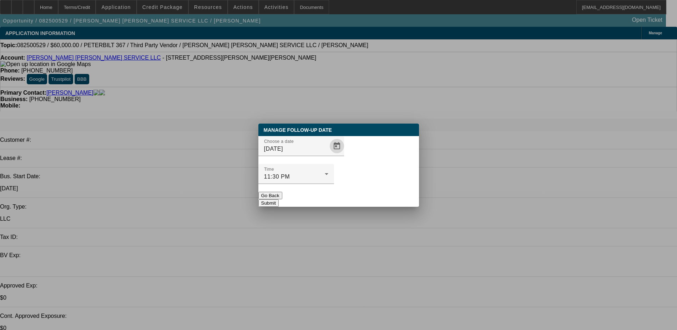
click at [279, 199] on button "Submit" at bounding box center [269, 202] width 20 height 7
